Goal: Transaction & Acquisition: Download file/media

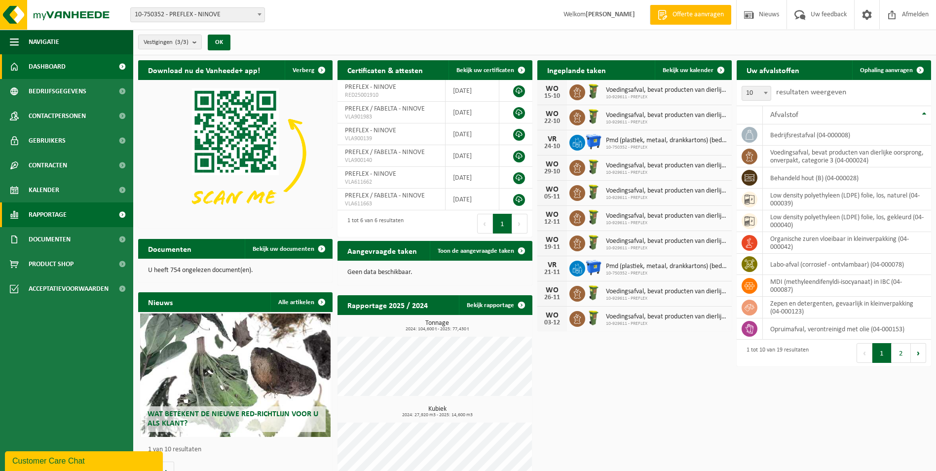
click at [122, 217] on span at bounding box center [122, 214] width 22 height 25
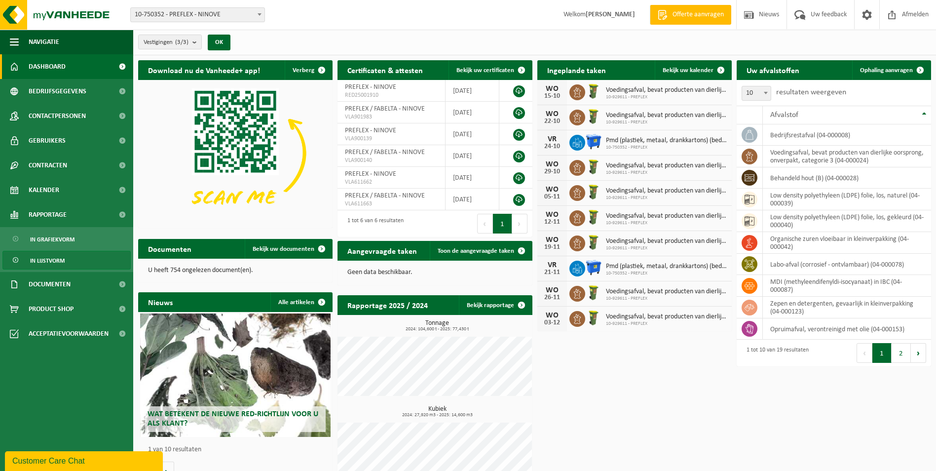
click at [48, 261] on span "In lijstvorm" at bounding box center [47, 260] width 35 height 19
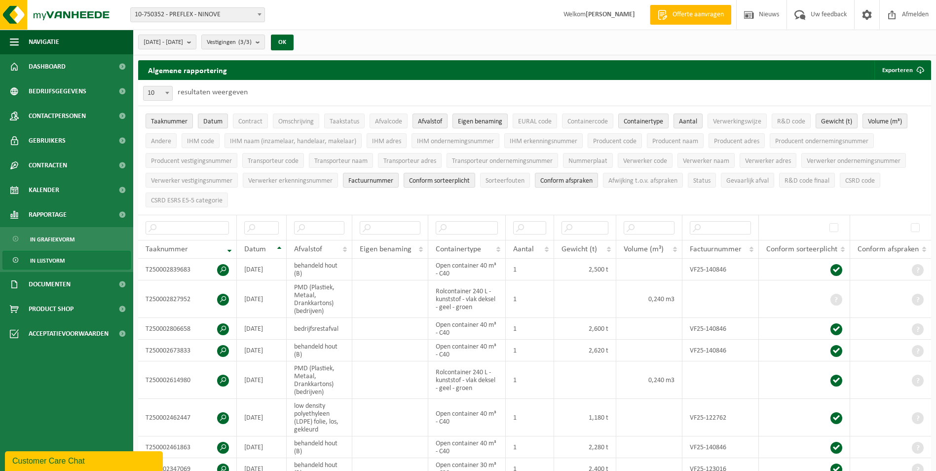
click at [48, 239] on span "In grafiekvorm" at bounding box center [52, 239] width 44 height 19
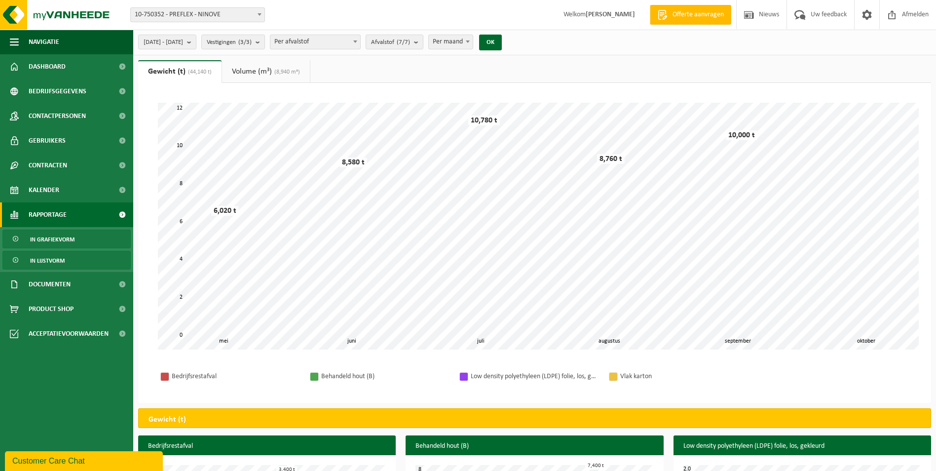
click at [48, 259] on span "In lijstvorm" at bounding box center [47, 260] width 35 height 19
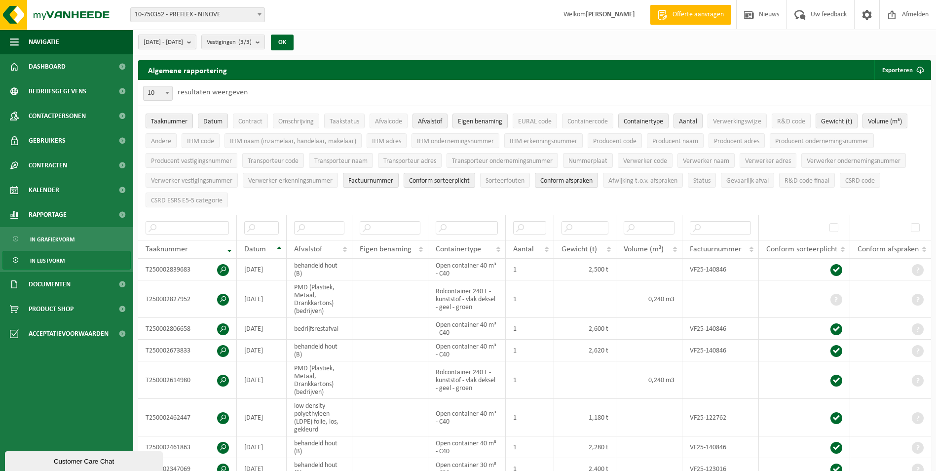
click at [196, 41] on b "submit" at bounding box center [191, 42] width 9 height 14
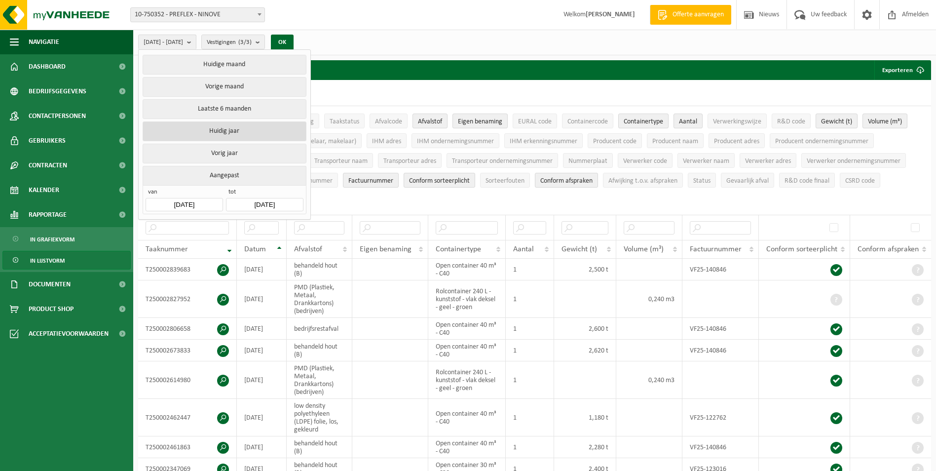
click at [226, 128] on button "Huidig jaar" at bounding box center [224, 131] width 163 height 20
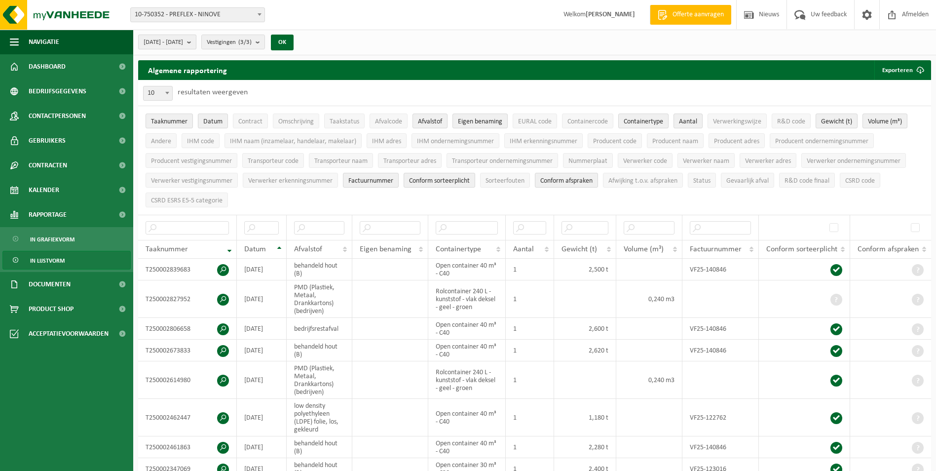
click at [196, 41] on b "submit" at bounding box center [191, 42] width 9 height 14
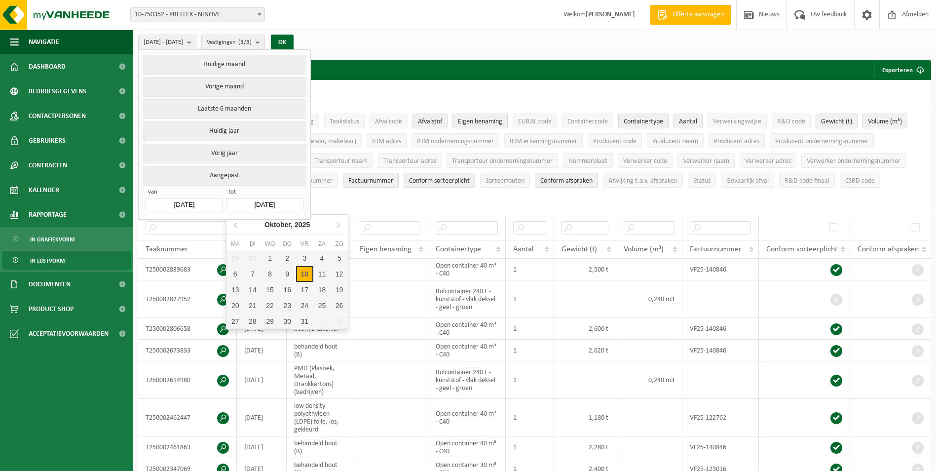
click at [276, 200] on input "[DATE]" at bounding box center [264, 204] width 77 height 13
click at [254, 259] on div "30" at bounding box center [252, 258] width 17 height 16
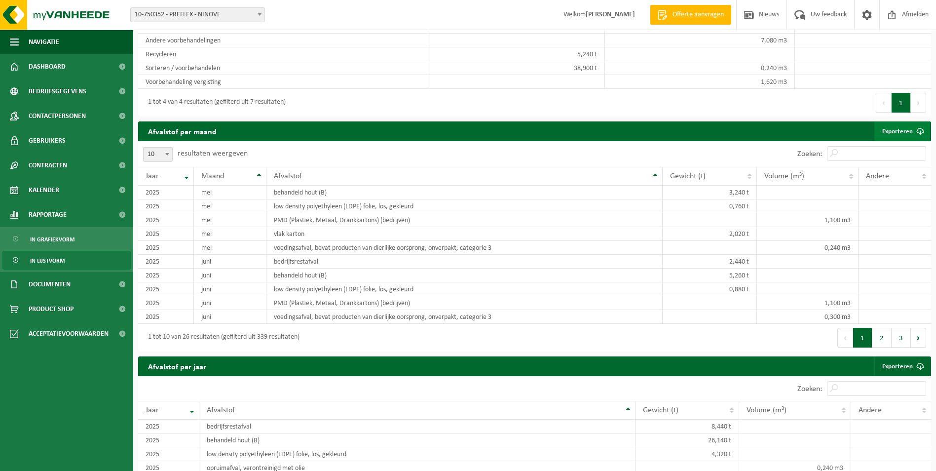
scroll to position [592, 0]
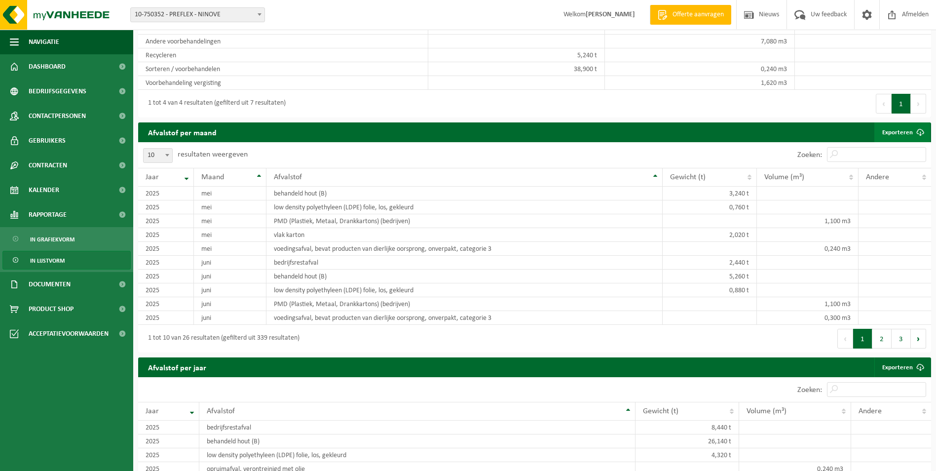
click at [911, 129] on span at bounding box center [920, 132] width 20 height 20
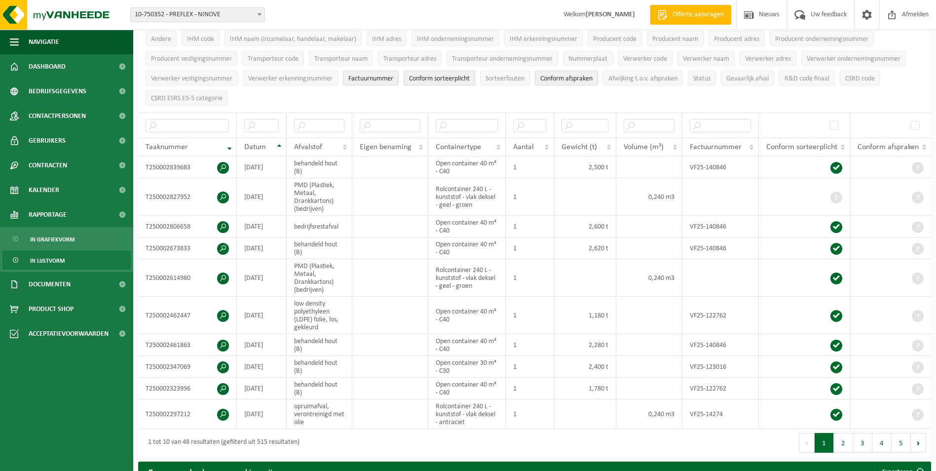
scroll to position [0, 0]
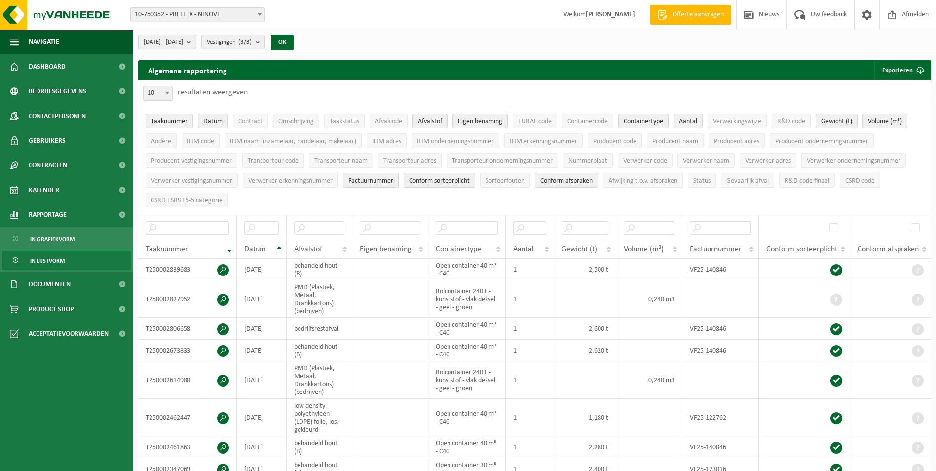
click at [196, 41] on b "submit" at bounding box center [191, 42] width 9 height 14
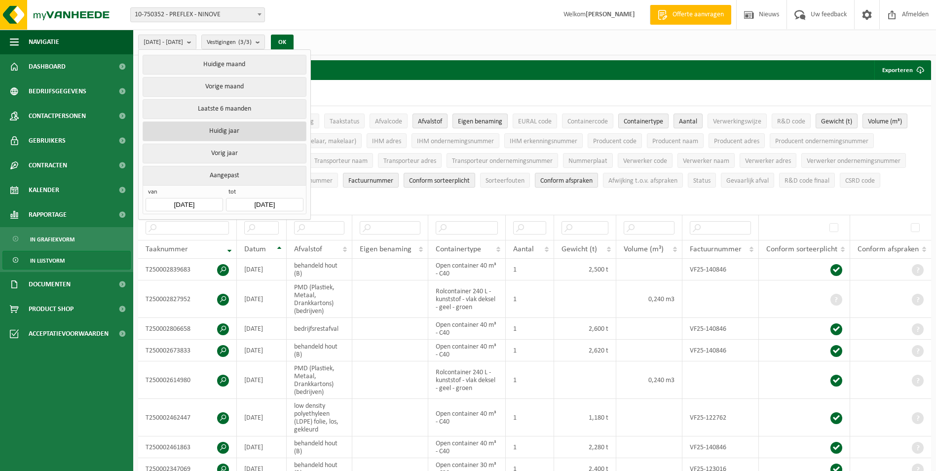
click at [215, 128] on button "Huidig jaar" at bounding box center [224, 131] width 163 height 20
type input "[DATE]"
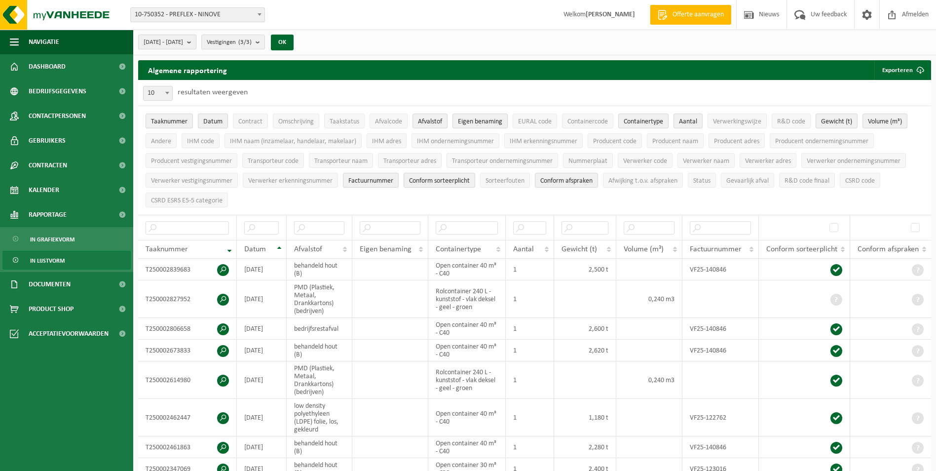
click at [196, 41] on b "submit" at bounding box center [191, 42] width 9 height 14
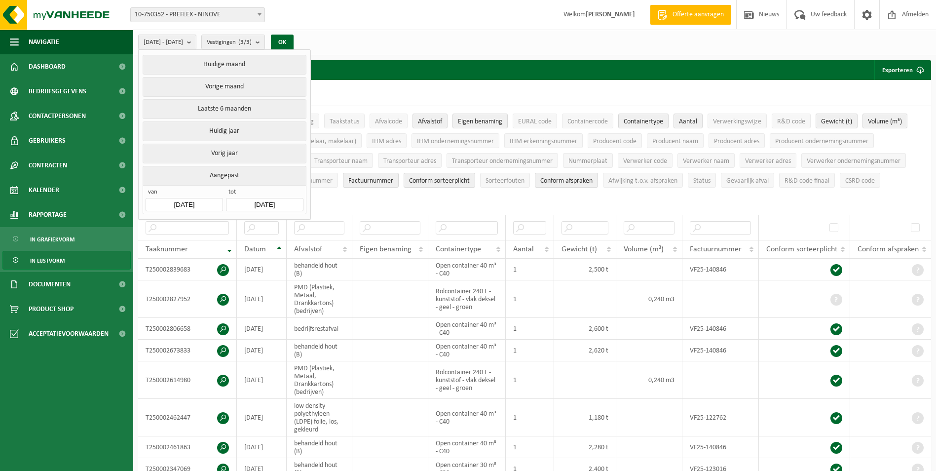
click at [277, 200] on input "[DATE]" at bounding box center [264, 204] width 77 height 13
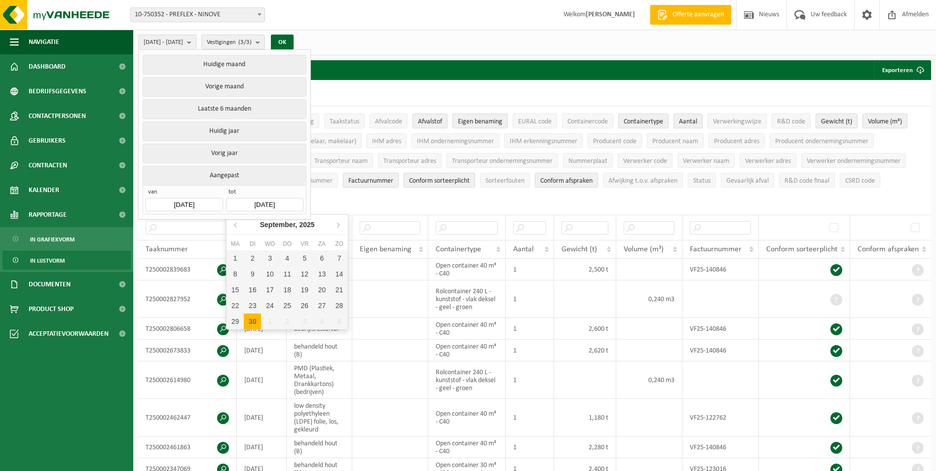
click at [254, 324] on div "30" at bounding box center [252, 321] width 17 height 16
type input "[DATE]"
click at [253, 320] on div "30" at bounding box center [252, 321] width 17 height 16
type input "[DATE]"
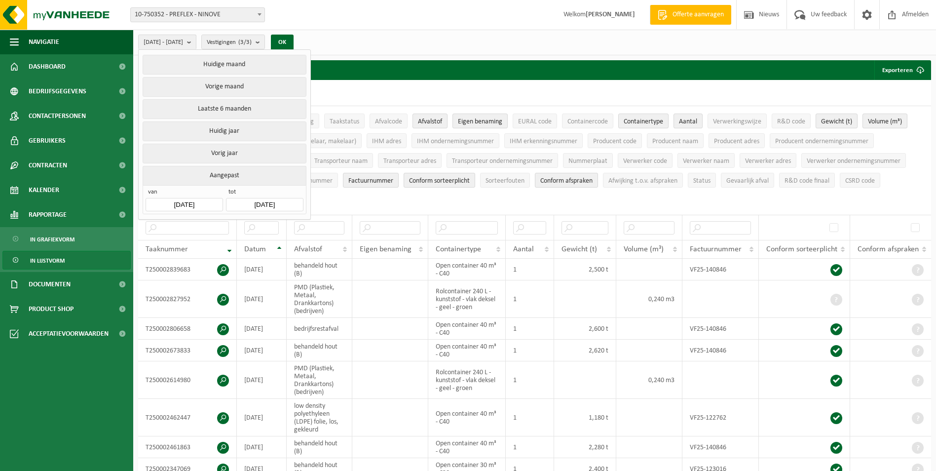
click at [189, 201] on input "[DATE]" at bounding box center [184, 204] width 77 height 13
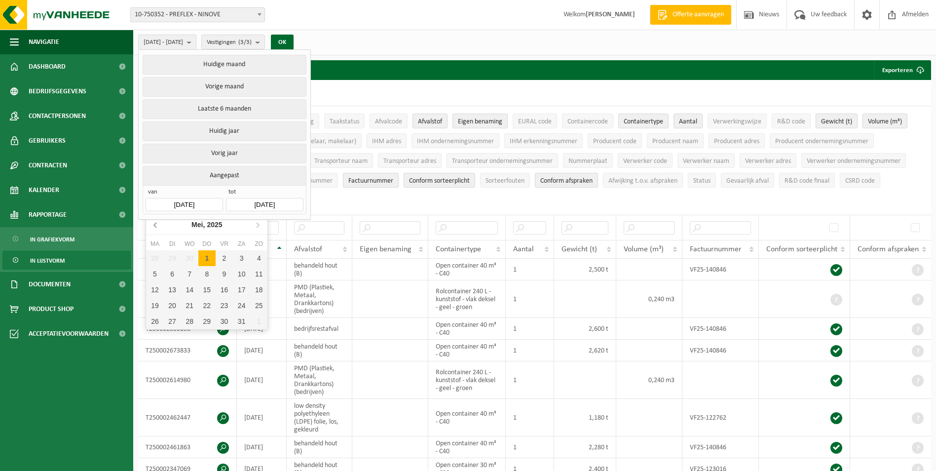
click at [157, 226] on icon at bounding box center [156, 225] width 16 height 16
click at [189, 261] on div "1" at bounding box center [189, 258] width 17 height 16
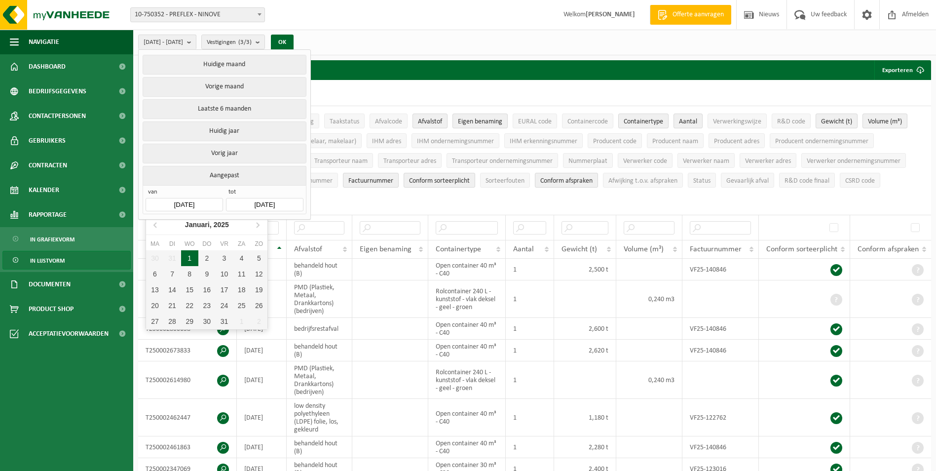
type input "[DATE]"
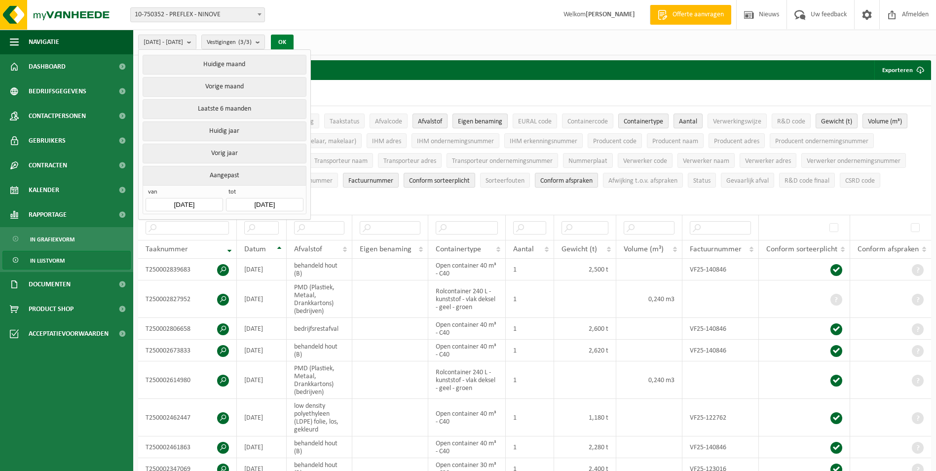
click at [294, 40] on button "OK" at bounding box center [282, 43] width 23 height 16
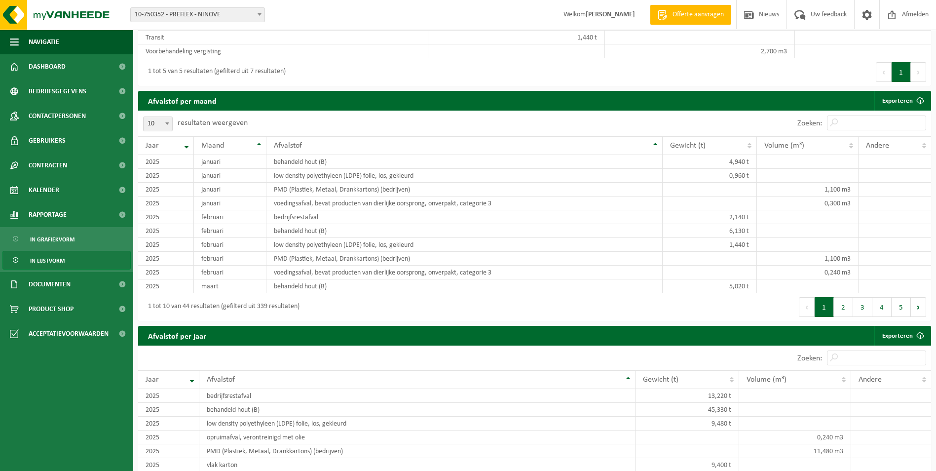
scroll to position [641, 0]
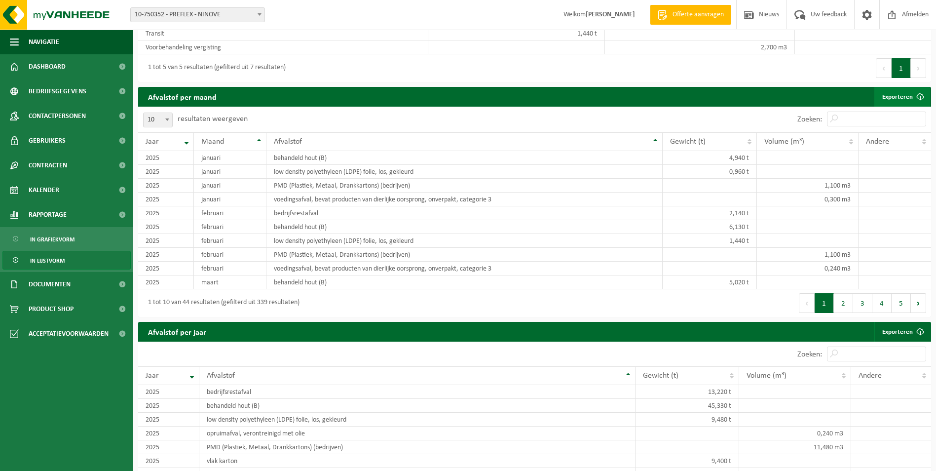
click at [900, 94] on link "Exporteren" at bounding box center [902, 97] width 56 height 20
click at [896, 95] on link "Exporteren" at bounding box center [902, 97] width 56 height 20
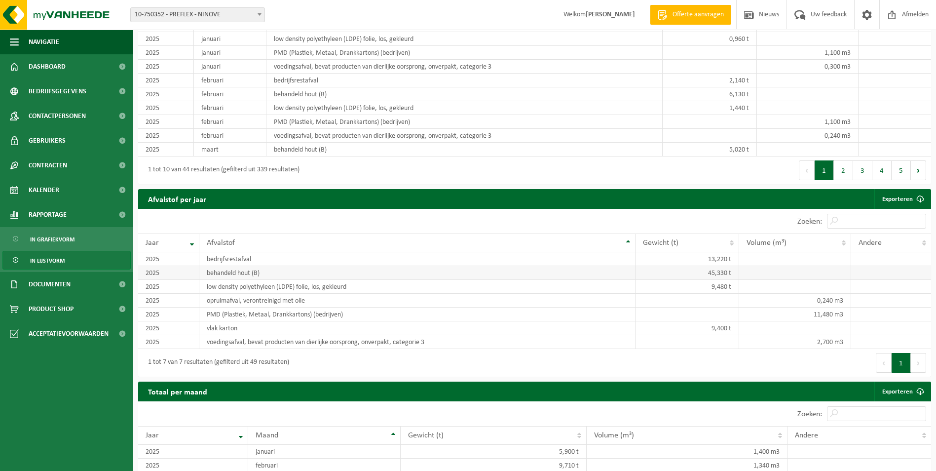
scroll to position [888, 0]
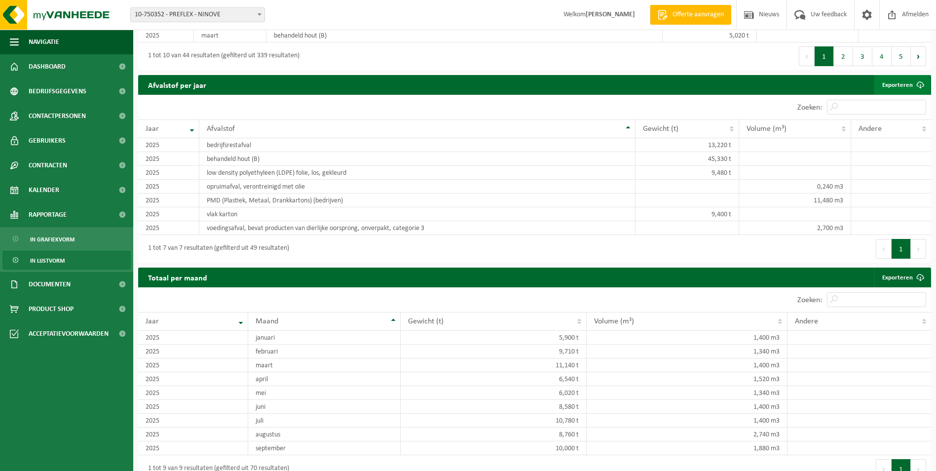
click at [895, 82] on link "Exporteren" at bounding box center [902, 85] width 56 height 20
